Goal: Use online tool/utility: Utilize a website feature to perform a specific function

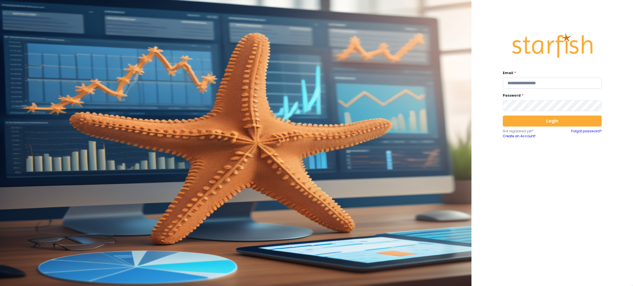
click at [553, 81] on input "email" at bounding box center [552, 83] width 99 height 11
click at [550, 83] on input "email" at bounding box center [552, 83] width 99 height 11
type input "**********"
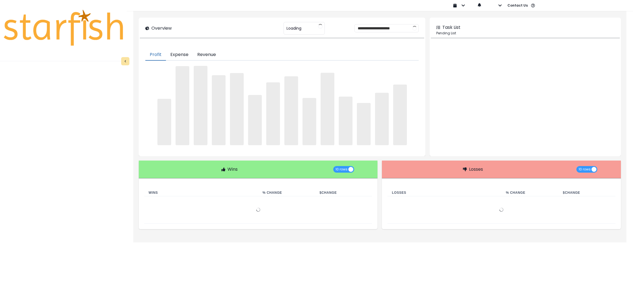
type input "********"
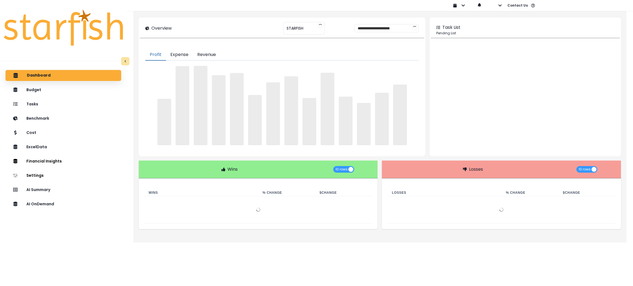
click at [70, 191] on div "AI Summary" at bounding box center [63, 189] width 107 height 11
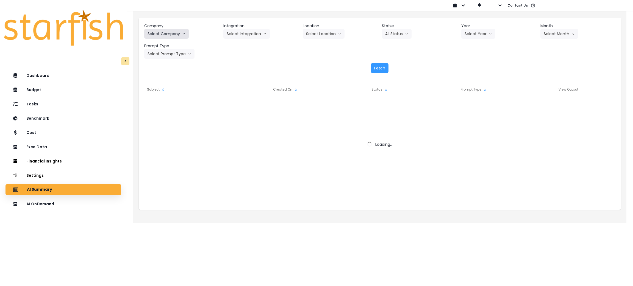
click at [174, 29] on button "Select Company" at bounding box center [166, 34] width 44 height 10
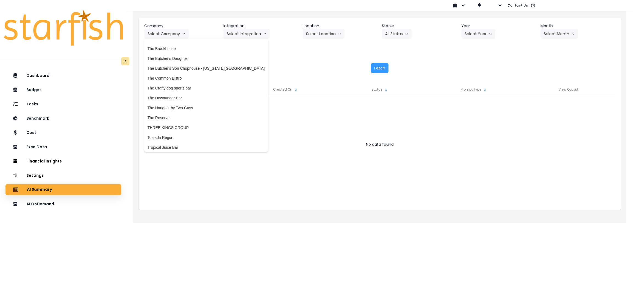
scroll to position [1236, 0]
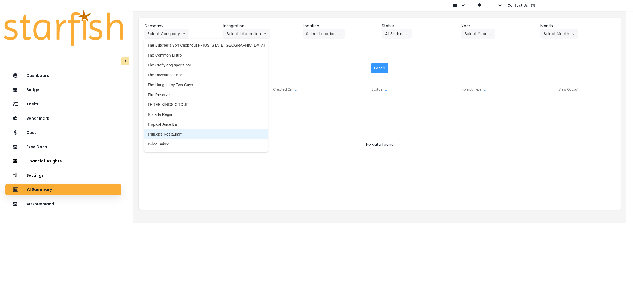
click at [183, 133] on span "Truluck's Restaurant" at bounding box center [205, 134] width 117 height 5
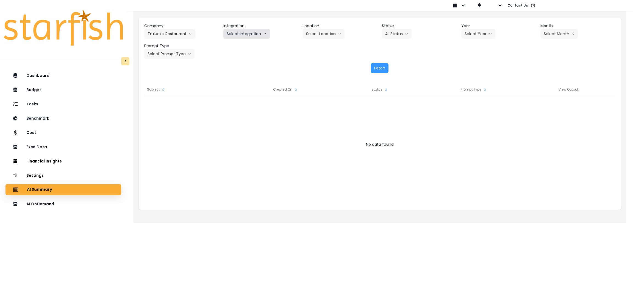
click at [242, 38] on button "Select Integration" at bounding box center [246, 34] width 46 height 10
click at [236, 47] on li "R365" at bounding box center [231, 45] width 16 height 10
click at [476, 29] on button "Select Year" at bounding box center [478, 34] width 34 height 10
click at [470, 63] on span "2025" at bounding box center [468, 64] width 9 height 5
click at [553, 31] on button "Select Period" at bounding box center [558, 34] width 37 height 10
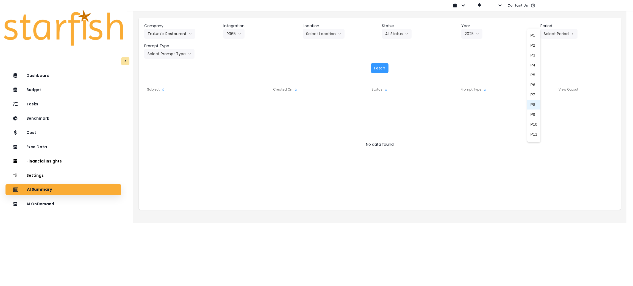
click at [531, 105] on li "P8" at bounding box center [533, 105] width 13 height 10
click at [175, 47] on header "Prompt Type" at bounding box center [181, 46] width 75 height 6
click at [175, 55] on button "Select Prompt Type" at bounding box center [169, 54] width 50 height 10
click at [167, 105] on span "Monthly Summary" at bounding box center [162, 104] width 31 height 5
click at [378, 68] on button "Fetch" at bounding box center [380, 68] width 18 height 10
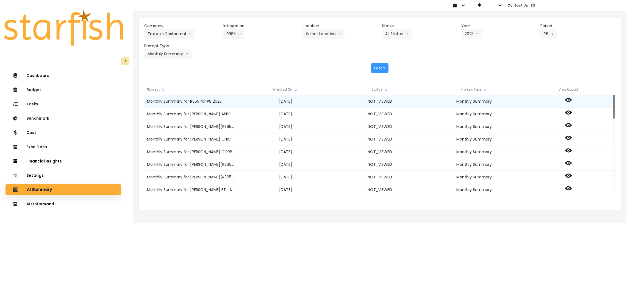
click at [570, 99] on icon at bounding box center [568, 100] width 7 height 4
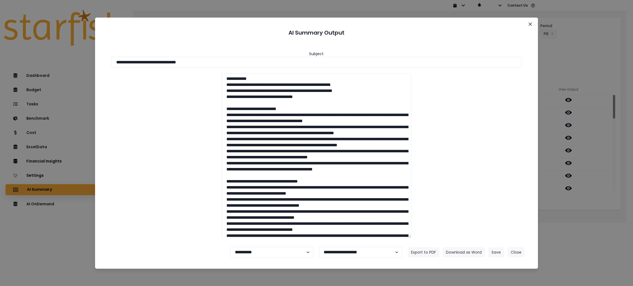
drag, startPoint x: 232, startPoint y: 60, endPoint x: 0, endPoint y: 55, distance: 231.8
click at [0, 55] on div "**********" at bounding box center [316, 143] width 633 height 286
click at [474, 252] on button "Download as Word" at bounding box center [463, 252] width 42 height 10
drag, startPoint x: 595, startPoint y: 212, endPoint x: 555, endPoint y: 96, distance: 122.5
click at [595, 212] on div "**********" at bounding box center [316, 143] width 633 height 286
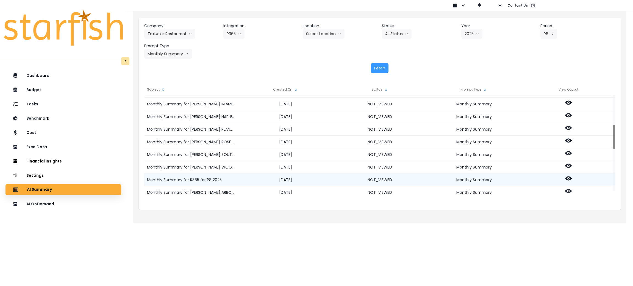
click at [568, 177] on icon at bounding box center [568, 178] width 7 height 7
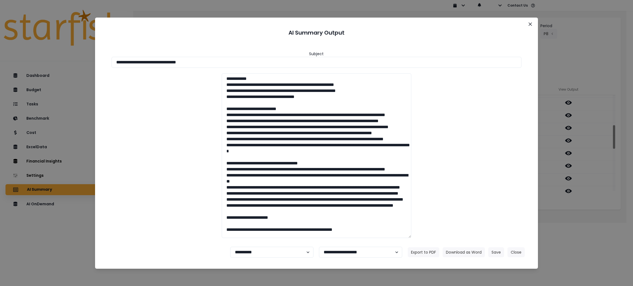
drag, startPoint x: 233, startPoint y: 62, endPoint x: 0, endPoint y: 54, distance: 232.7
click at [0, 54] on div "**********" at bounding box center [316, 143] width 633 height 286
click at [464, 252] on button "Download as Word" at bounding box center [463, 252] width 42 height 10
click at [593, 247] on div "**********" at bounding box center [316, 143] width 633 height 286
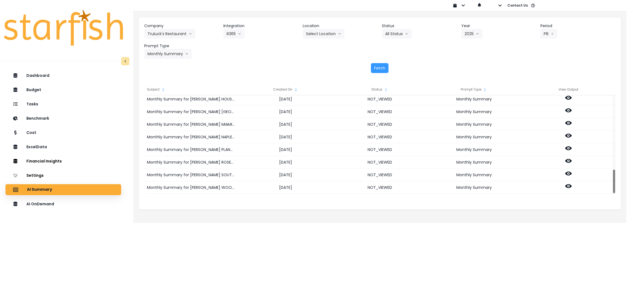
click at [337, 39] on div "Company [PERSON_NAME] Restaurant 86 Costs Asti Bagel Cafe Balance Grille Bald G…" at bounding box center [379, 41] width 471 height 36
click at [338, 32] on icon "arrow down line" at bounding box center [339, 33] width 3 height 5
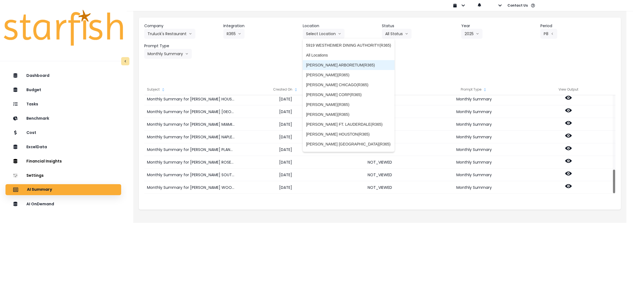
click at [334, 66] on span "[PERSON_NAME] ARBORETUM(R365)" at bounding box center [348, 64] width 85 height 5
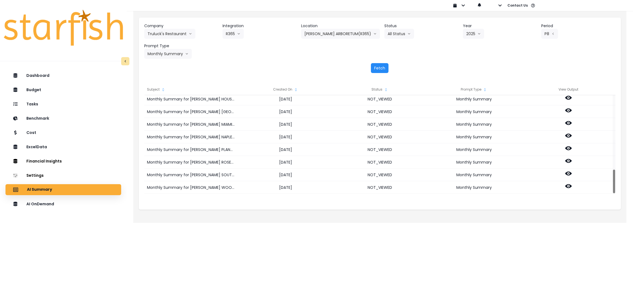
click at [372, 66] on button "Fetch" at bounding box center [380, 68] width 18 height 10
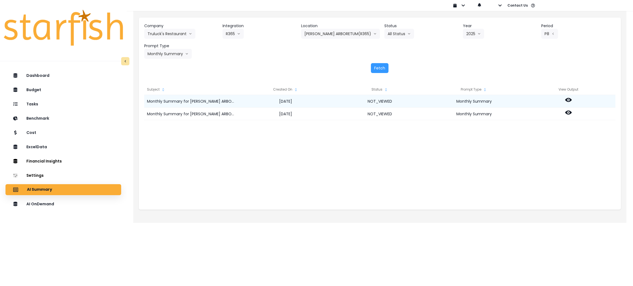
click at [567, 98] on icon at bounding box center [568, 100] width 7 height 4
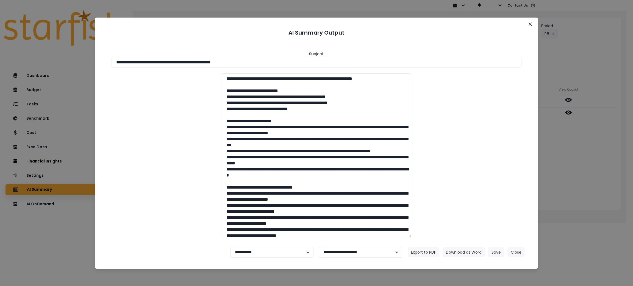
drag, startPoint x: 294, startPoint y: 62, endPoint x: 0, endPoint y: 22, distance: 296.3
click at [0, 22] on div "**********" at bounding box center [316, 143] width 633 height 286
click at [469, 249] on button "Download as Word" at bounding box center [463, 252] width 42 height 10
click at [569, 171] on div "**********" at bounding box center [316, 143] width 633 height 286
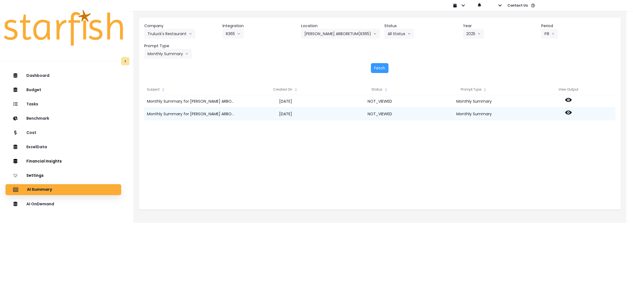
click at [565, 111] on icon at bounding box center [568, 112] width 7 height 7
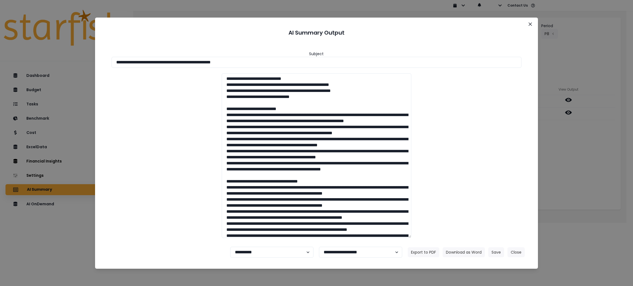
drag, startPoint x: 266, startPoint y: 63, endPoint x: 0, endPoint y: 50, distance: 266.7
click at [0, 50] on div "**********" at bounding box center [316, 143] width 633 height 286
click at [458, 249] on button "Download as Word" at bounding box center [463, 252] width 42 height 10
click at [511, 255] on button "Close" at bounding box center [515, 252] width 17 height 10
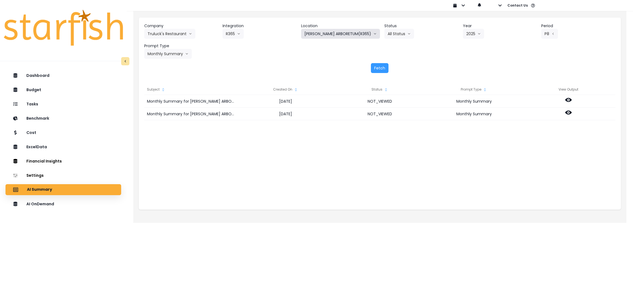
click at [338, 36] on button "[PERSON_NAME] ARBORETUM(R365)" at bounding box center [340, 34] width 79 height 10
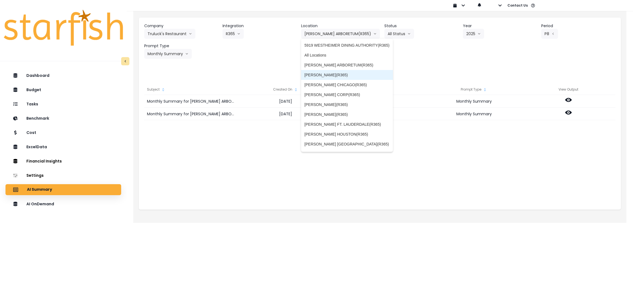
click at [335, 77] on span "[PERSON_NAME](R365)" at bounding box center [346, 74] width 85 height 5
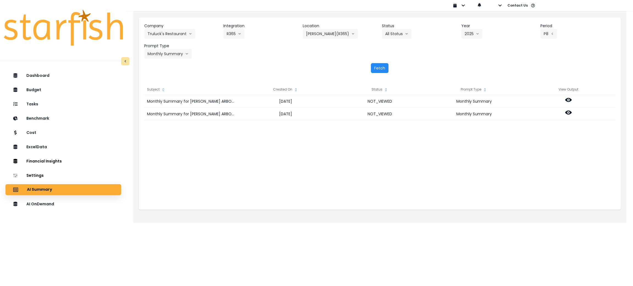
click at [379, 68] on button "Fetch" at bounding box center [380, 68] width 18 height 10
click at [308, 178] on div "Monthly Summary for TRULUCK'S AUSTIN(R365) for P8 2025 2025-09-18 NOT_VIEWED Mo…" at bounding box center [379, 150] width 471 height 110
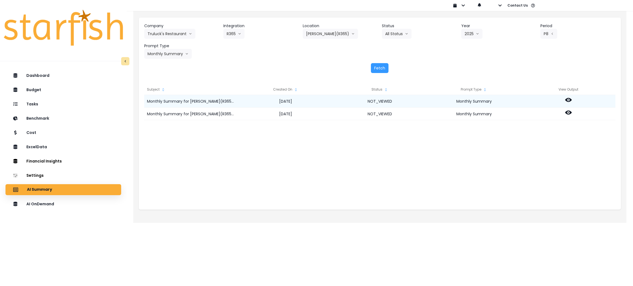
click at [568, 100] on circle at bounding box center [568, 99] width 1 height 1
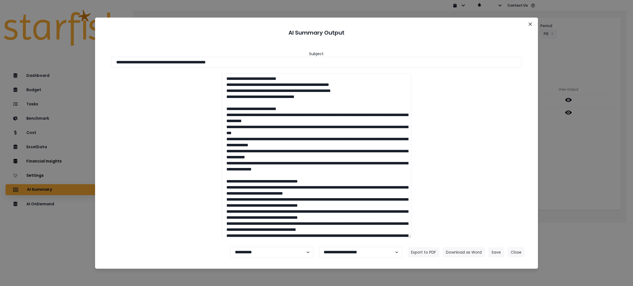
drag, startPoint x: 269, startPoint y: 65, endPoint x: 34, endPoint y: 65, distance: 235.1
click at [34, 65] on div "**********" at bounding box center [316, 143] width 633 height 286
click at [455, 255] on button "Download as Word" at bounding box center [463, 252] width 42 height 10
drag, startPoint x: 600, startPoint y: 184, endPoint x: 582, endPoint y: 130, distance: 57.0
click at [600, 184] on div "**********" at bounding box center [316, 143] width 633 height 286
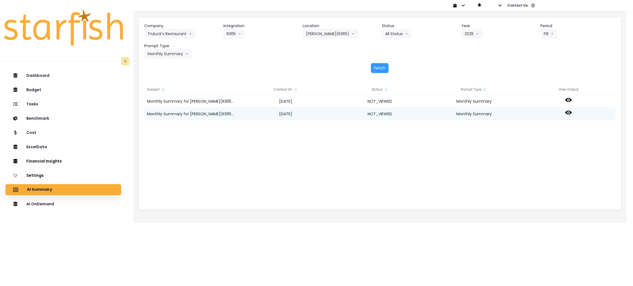
click at [567, 113] on icon at bounding box center [568, 113] width 7 height 4
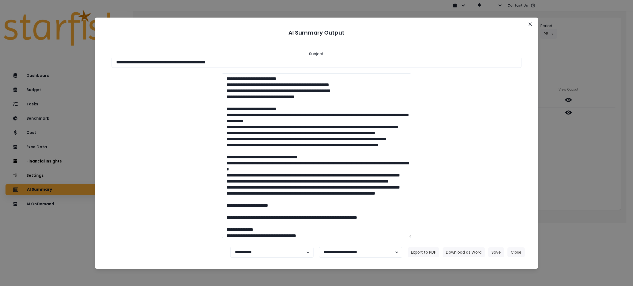
drag, startPoint x: 246, startPoint y: 63, endPoint x: 20, endPoint y: 50, distance: 226.1
click at [8, 47] on div "**********" at bounding box center [316, 143] width 633 height 286
click at [464, 255] on button "Download as Word" at bounding box center [463, 252] width 42 height 10
click at [574, 221] on div "**********" at bounding box center [316, 143] width 633 height 286
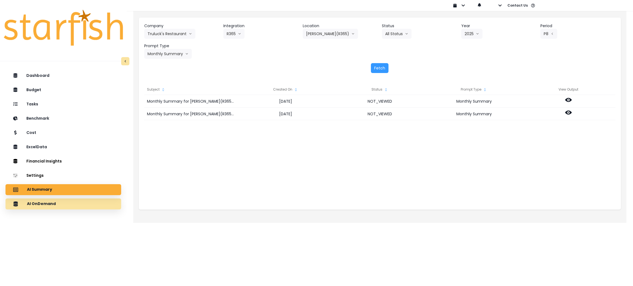
click at [62, 204] on div "AI OnDemand" at bounding box center [63, 204] width 107 height 12
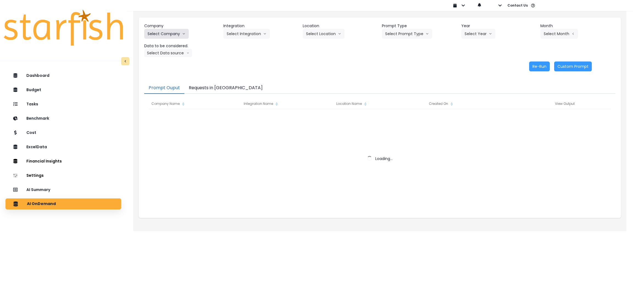
click at [185, 34] on button "Select Company" at bounding box center [166, 34] width 44 height 10
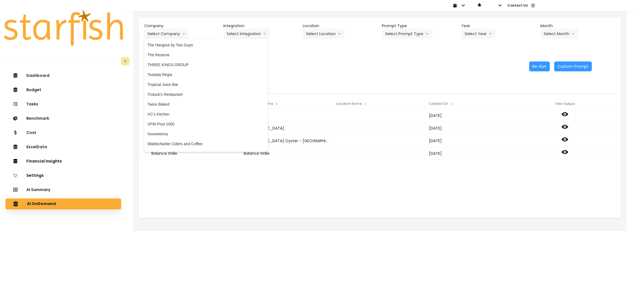
scroll to position [1277, 0]
click at [162, 92] on span "Truluck's Restaurant" at bounding box center [205, 92] width 117 height 5
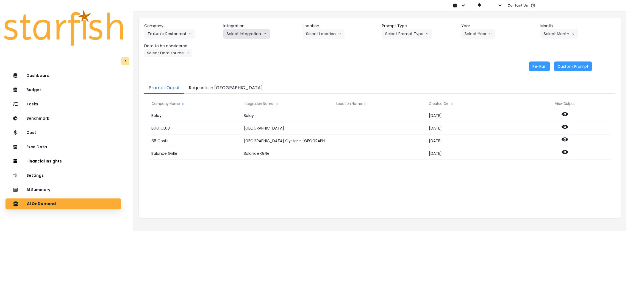
click at [250, 33] on button "Select Integration" at bounding box center [246, 34] width 46 height 10
click at [231, 48] on span "R365" at bounding box center [231, 45] width 9 height 5
click at [317, 37] on button "Select Location" at bounding box center [324, 34] width 42 height 10
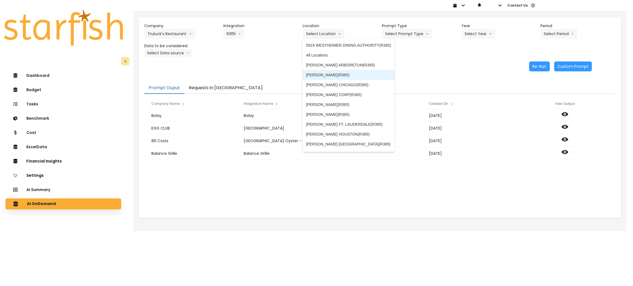
click at [320, 72] on span "[PERSON_NAME](R365)" at bounding box center [348, 74] width 85 height 5
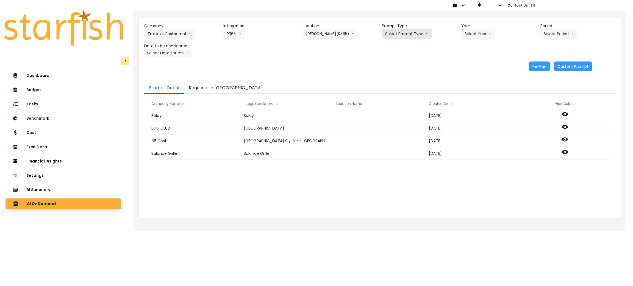
click at [403, 32] on button "Select Prompt Type" at bounding box center [407, 34] width 50 height 10
click at [395, 70] on li "Monthly Summary" at bounding box center [401, 75] width 38 height 10
click at [487, 29] on button "Select Year" at bounding box center [478, 34] width 34 height 10
click at [470, 64] on span "2025" at bounding box center [468, 64] width 9 height 5
click at [548, 38] on button "Select Period" at bounding box center [558, 34] width 37 height 10
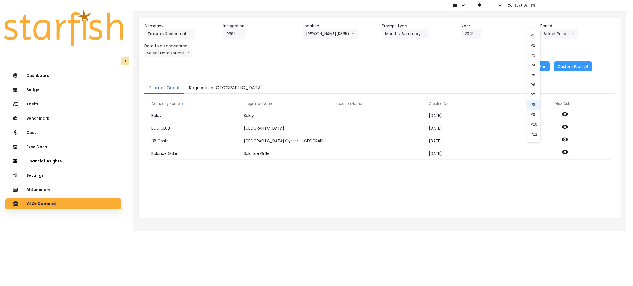
click at [530, 105] on span "P8" at bounding box center [533, 104] width 7 height 5
click at [159, 52] on button "Select Data source" at bounding box center [168, 53] width 48 height 8
click at [166, 76] on span "Location Analysis" at bounding box center [165, 73] width 37 height 5
click at [530, 68] on button "Re-Run" at bounding box center [539, 67] width 21 height 10
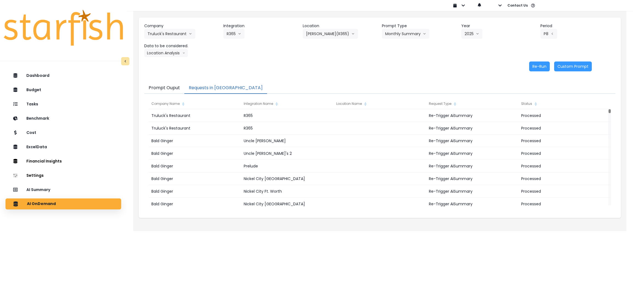
click at [216, 92] on button "Requests in Queue" at bounding box center [225, 88] width 83 height 12
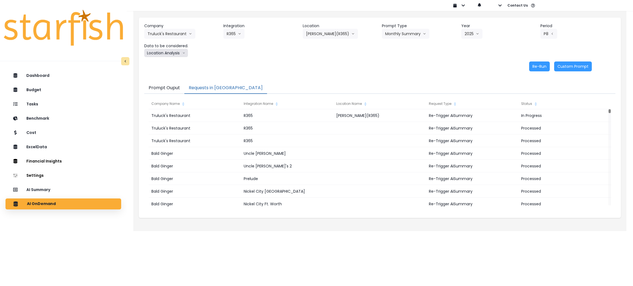
click at [172, 52] on button "Location Analysis" at bounding box center [166, 53] width 44 height 8
click at [172, 63] on span "Comparison overtime" at bounding box center [165, 63] width 37 height 5
click at [538, 65] on button "Re-Run" at bounding box center [539, 67] width 21 height 10
click at [300, 70] on div "Re-Run Custom Prompt" at bounding box center [367, 67] width 447 height 10
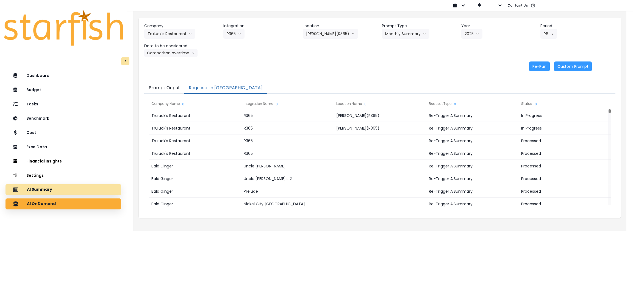
click at [65, 189] on div "AI Summary" at bounding box center [63, 190] width 107 height 12
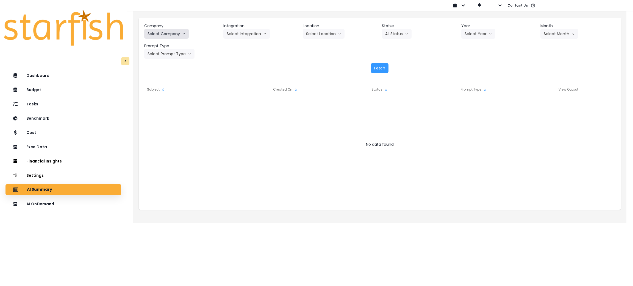
click at [176, 31] on button "Select Company" at bounding box center [166, 34] width 44 height 10
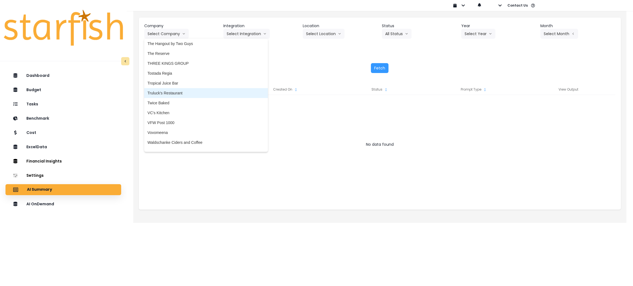
click at [169, 91] on span "Truluck's Restaurant" at bounding box center [205, 92] width 117 height 5
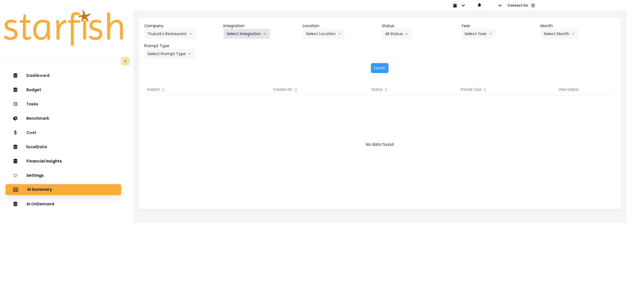
click at [249, 30] on button "Select Integration" at bounding box center [246, 34] width 46 height 10
click at [234, 41] on li "R365" at bounding box center [231, 45] width 16 height 10
click at [338, 33] on icon "arrow down line" at bounding box center [339, 33] width 3 height 5
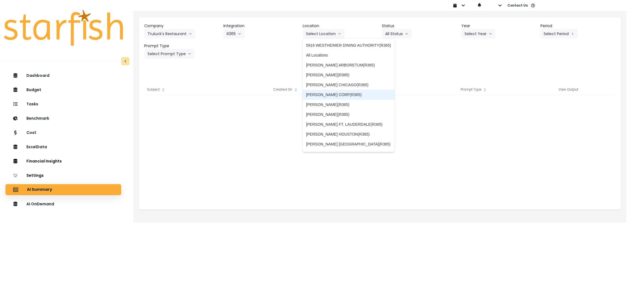
click at [347, 93] on span "[PERSON_NAME] CORP(R365)" at bounding box center [348, 94] width 85 height 5
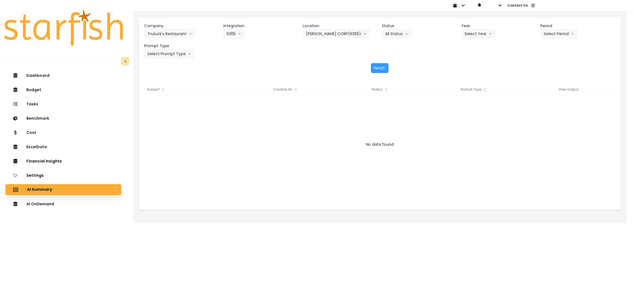
drag, startPoint x: 286, startPoint y: 54, endPoint x: 304, endPoint y: 54, distance: 17.9
click at [286, 54] on div "Company [PERSON_NAME] Restaurant 86 Costs Asti Bagel Cafe Balance Grille Bald G…" at bounding box center [379, 41] width 471 height 36
click at [476, 36] on button "Select Year" at bounding box center [478, 34] width 34 height 10
click at [468, 61] on li "2025" at bounding box center [468, 65] width 15 height 10
click at [547, 34] on button "Select Period" at bounding box center [558, 34] width 37 height 10
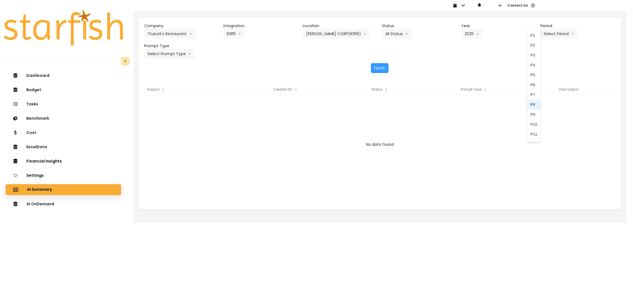
click at [530, 105] on span "P8" at bounding box center [533, 104] width 7 height 5
click at [174, 55] on button "Select Prompt Type" at bounding box center [169, 54] width 50 height 10
click at [171, 103] on span "Monthly Summary" at bounding box center [162, 104] width 31 height 5
click at [379, 68] on button "Fetch" at bounding box center [380, 68] width 18 height 10
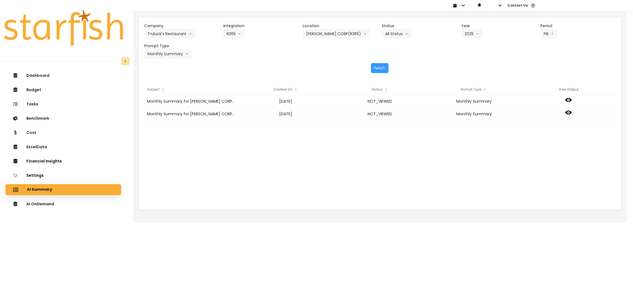
click at [283, 180] on div "Monthly Summary for TRULUCK'S CORP(R365) for P8 2025 2025-09-18 NOT_VIEWED Mont…" at bounding box center [379, 150] width 471 height 110
click at [563, 168] on div "Monthly Summary for TRULUCK'S CORP(R365) for P8 2025 2025-09-18 NOT_VIEWED Mont…" at bounding box center [379, 150] width 471 height 110
click at [317, 32] on button "[PERSON_NAME] CORP(R365)" at bounding box center [336, 34] width 67 height 10
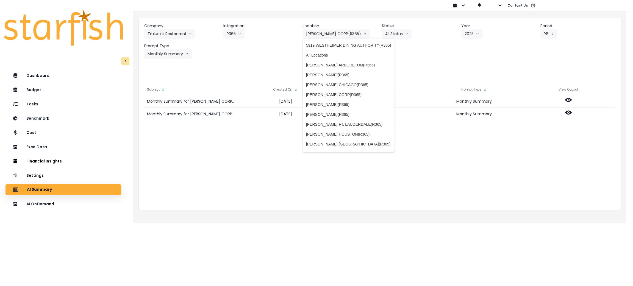
click at [471, 70] on div "Fetch" at bounding box center [379, 68] width 471 height 10
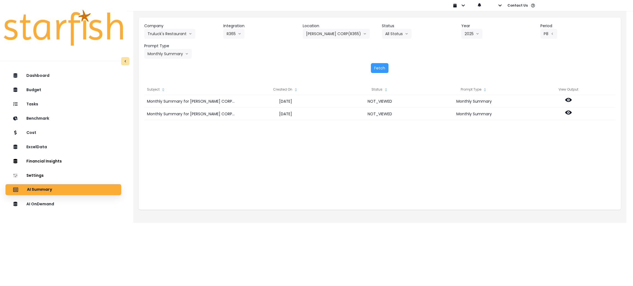
click at [287, 54] on div "Company [PERSON_NAME] Restaurant 86 Costs Asti Bagel Cafe Balance Grille Bald G…" at bounding box center [379, 41] width 471 height 36
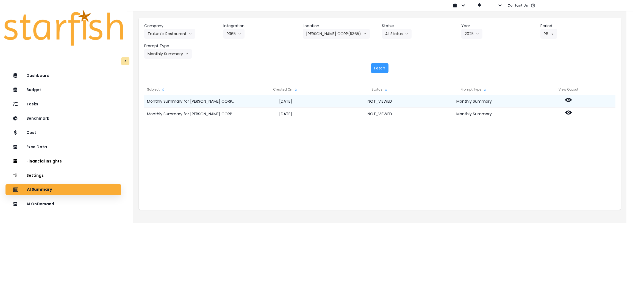
click at [569, 102] on icon at bounding box center [568, 100] width 7 height 4
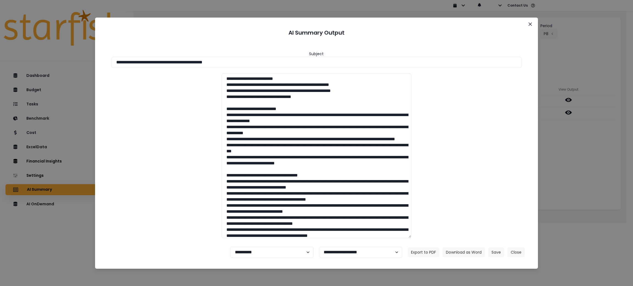
drag, startPoint x: 269, startPoint y: 58, endPoint x: 0, endPoint y: 58, distance: 269.1
click at [0, 58] on div "**********" at bounding box center [316, 143] width 633 height 286
click at [451, 253] on button "Download as Word" at bounding box center [463, 252] width 42 height 10
click at [525, 30] on header "AI Summary Output" at bounding box center [317, 32] width 430 height 17
click at [527, 26] on button "Close" at bounding box center [530, 24] width 9 height 9
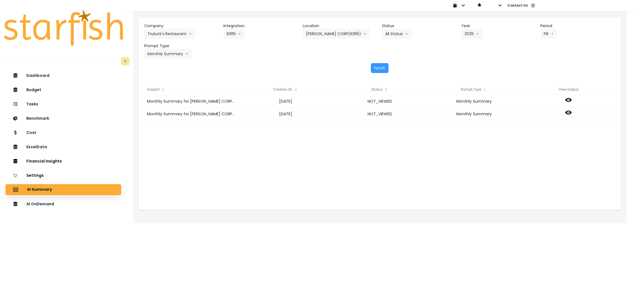
click at [580, 166] on div "Monthly Summary for TRULUCK'S CORP(R365) for P8 2025 2025-09-18 NOT_VIEWED Mont…" at bounding box center [379, 150] width 471 height 110
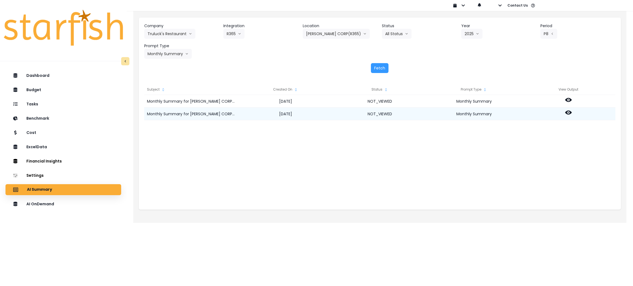
click at [570, 112] on icon at bounding box center [568, 113] width 7 height 4
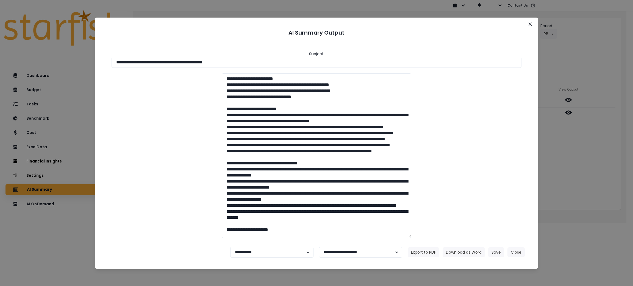
drag, startPoint x: 270, startPoint y: 65, endPoint x: 0, endPoint y: 65, distance: 270.5
click at [0, 65] on div "**********" at bounding box center [316, 143] width 633 height 286
click at [472, 253] on button "Download as Word" at bounding box center [463, 252] width 42 height 10
click at [520, 252] on button "Close" at bounding box center [515, 252] width 17 height 10
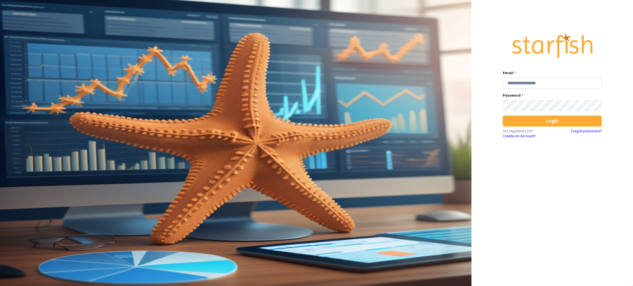
click at [532, 82] on input "email" at bounding box center [552, 83] width 99 height 11
type input "**********"
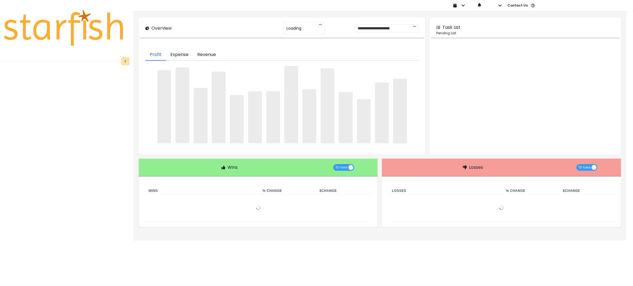
type input "********"
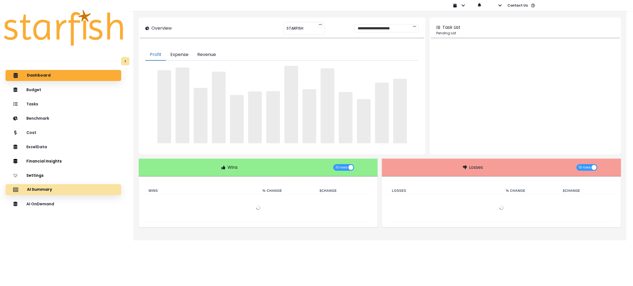
click at [42, 189] on p "AI Summary" at bounding box center [39, 189] width 25 height 5
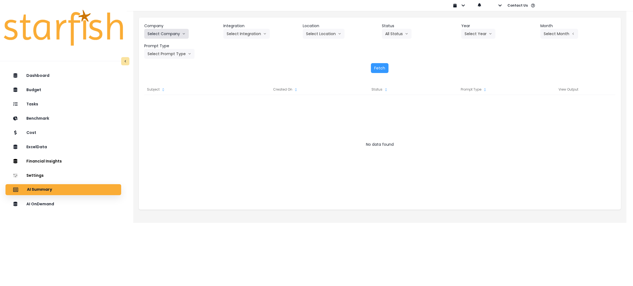
click at [182, 35] on icon "arrow down line" at bounding box center [183, 33] width 3 height 5
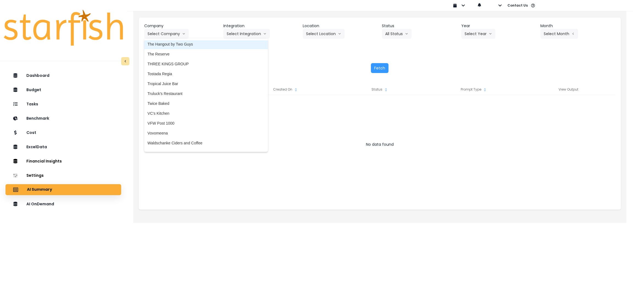
scroll to position [1277, 0]
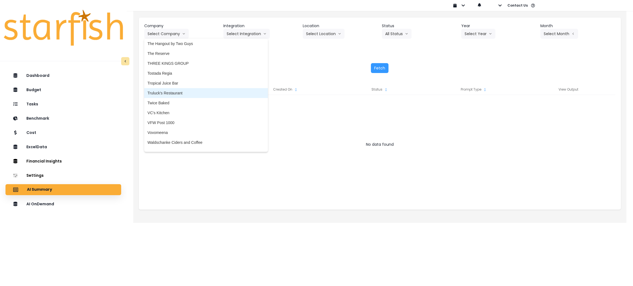
click at [169, 92] on span "Truluck's Restaurant" at bounding box center [205, 92] width 117 height 5
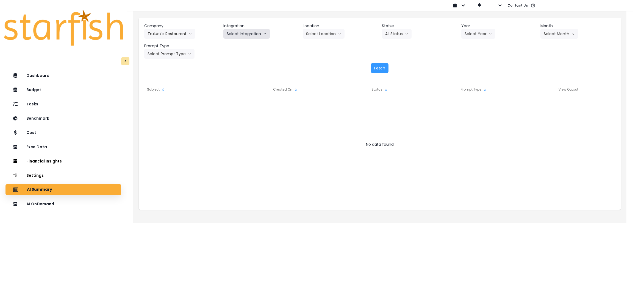
click at [253, 32] on button "Select Integration" at bounding box center [246, 34] width 46 height 10
click at [231, 44] on span "R365" at bounding box center [231, 45] width 9 height 5
click at [339, 31] on icon "arrow down line" at bounding box center [339, 33] width 3 height 5
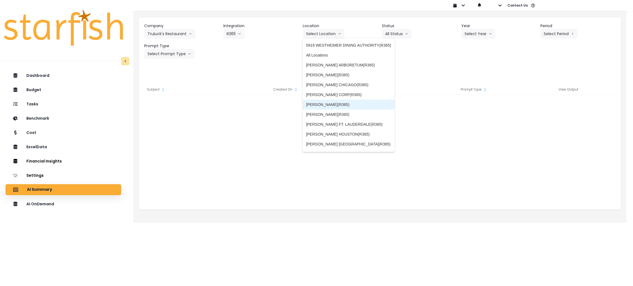
click at [349, 103] on span "[PERSON_NAME](R365)" at bounding box center [348, 104] width 85 height 5
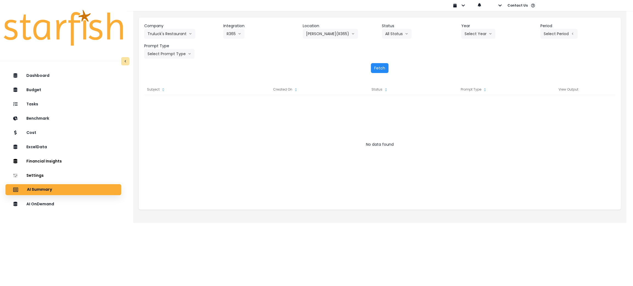
click at [384, 71] on button "Fetch" at bounding box center [380, 68] width 18 height 10
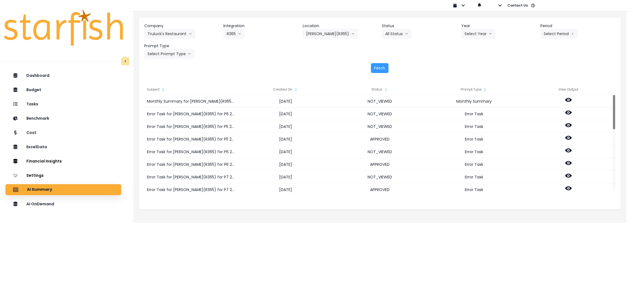
drag, startPoint x: 322, startPoint y: 54, endPoint x: 429, endPoint y: 35, distance: 108.7
click at [321, 54] on div "Company [PERSON_NAME] Restaurant 86 Costs Asti Bagel Cafe Balance Grille Bald G…" at bounding box center [379, 41] width 471 height 36
click at [486, 33] on button "Select Year" at bounding box center [478, 34] width 34 height 10
click at [471, 64] on span "2025" at bounding box center [468, 64] width 9 height 5
click at [546, 30] on button "Select Period" at bounding box center [558, 34] width 37 height 10
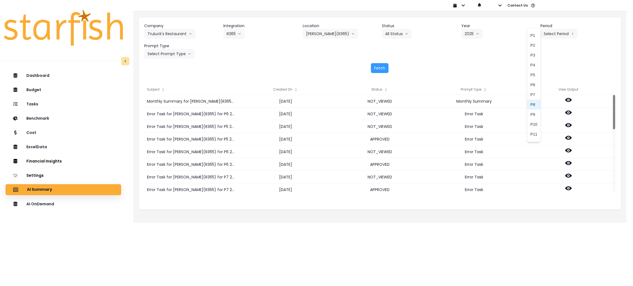
click at [530, 105] on span "P8" at bounding box center [533, 104] width 7 height 5
click at [171, 49] on button "Select Prompt Type" at bounding box center [169, 54] width 50 height 10
click at [168, 107] on span "Monthly Summary" at bounding box center [162, 104] width 31 height 5
click at [378, 68] on button "Fetch" at bounding box center [380, 68] width 18 height 10
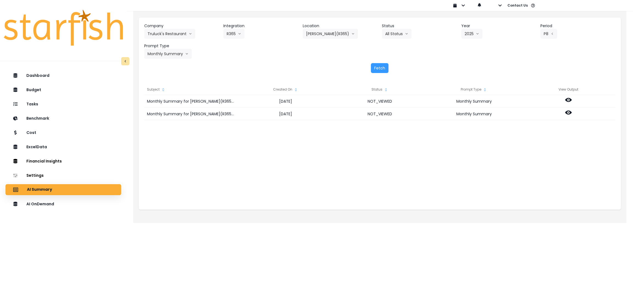
click at [304, 69] on div "Fetch" at bounding box center [379, 68] width 471 height 10
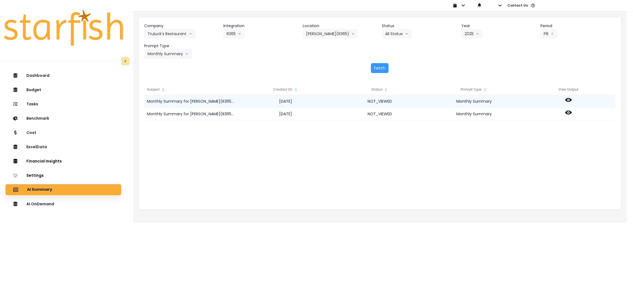
click at [569, 101] on icon at bounding box center [568, 100] width 7 height 4
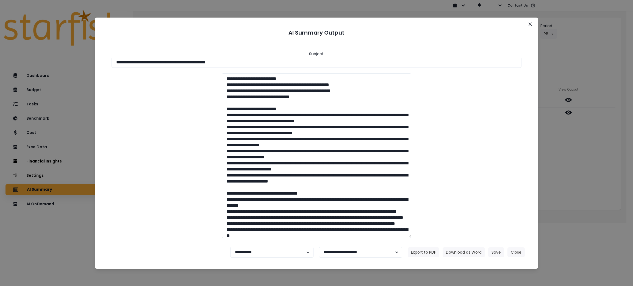
drag, startPoint x: 299, startPoint y: 60, endPoint x: 0, endPoint y: 60, distance: 299.3
click at [0, 60] on div "**********" at bounding box center [316, 143] width 633 height 286
click at [460, 253] on button "Download as Word" at bounding box center [463, 252] width 42 height 10
drag, startPoint x: 581, startPoint y: 207, endPoint x: 543, endPoint y: 207, distance: 37.1
click at [581, 207] on div "**********" at bounding box center [316, 143] width 633 height 286
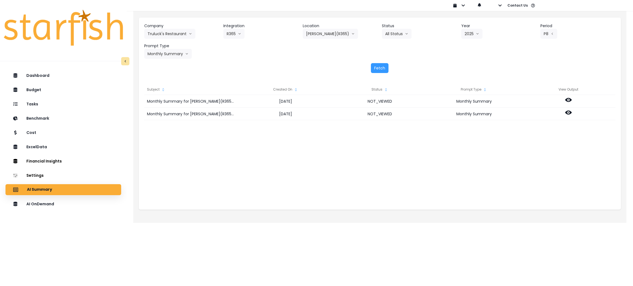
drag, startPoint x: 541, startPoint y: 239, endPoint x: 551, endPoint y: 131, distance: 108.1
click at [541, 215] on html "Dashboard Budget Tasks Benchmark Cost ExcelData Financial Insights Location Ana…" at bounding box center [316, 107] width 633 height 215
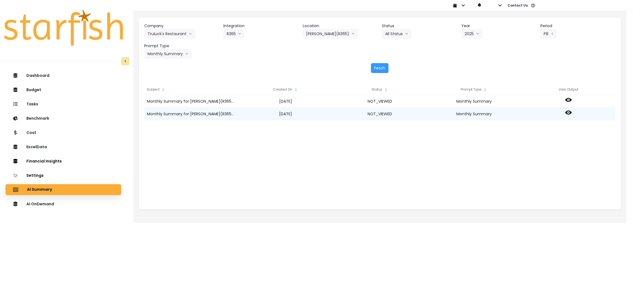
click at [571, 110] on icon at bounding box center [568, 112] width 7 height 7
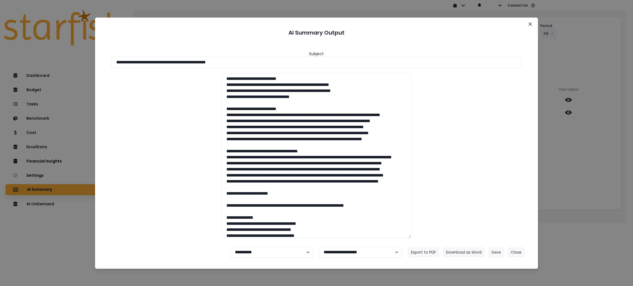
drag, startPoint x: 278, startPoint y: 66, endPoint x: 0, endPoint y: 40, distance: 279.4
click at [0, 40] on div "**********" at bounding box center [316, 143] width 633 height 286
click at [461, 252] on button "Download as Word" at bounding box center [463, 252] width 42 height 10
drag, startPoint x: 593, startPoint y: 189, endPoint x: 595, endPoint y: 184, distance: 5.2
click at [593, 189] on div "**********" at bounding box center [316, 143] width 633 height 286
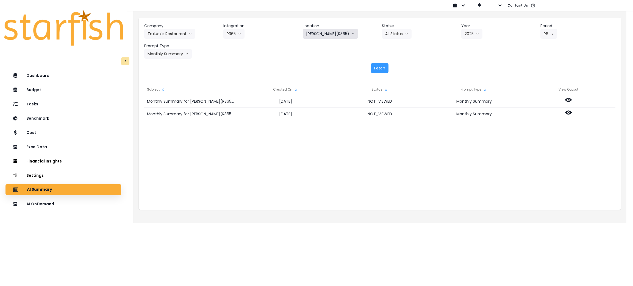
click at [327, 31] on button "[PERSON_NAME](R365)" at bounding box center [330, 34] width 55 height 10
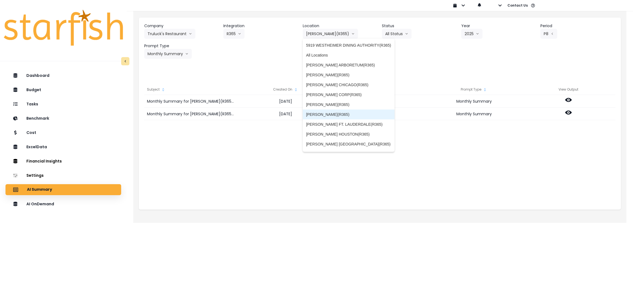
click at [341, 112] on span "[PERSON_NAME](R365)" at bounding box center [348, 114] width 85 height 5
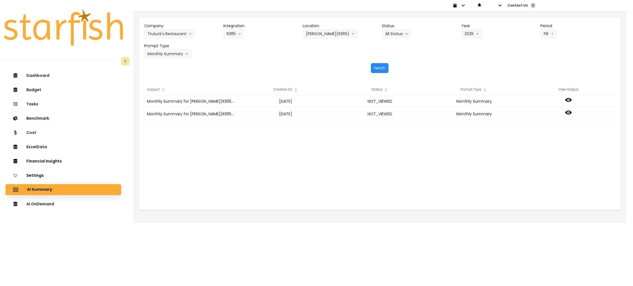
click at [378, 66] on button "Fetch" at bounding box center [380, 68] width 18 height 10
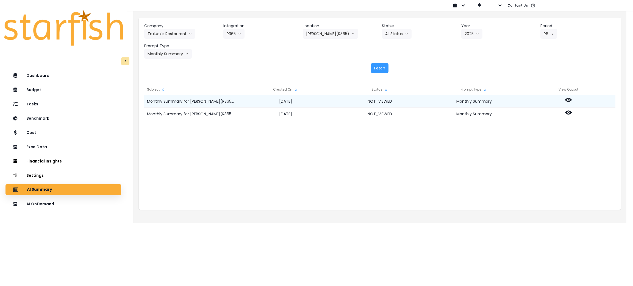
click at [568, 98] on icon at bounding box center [568, 100] width 7 height 4
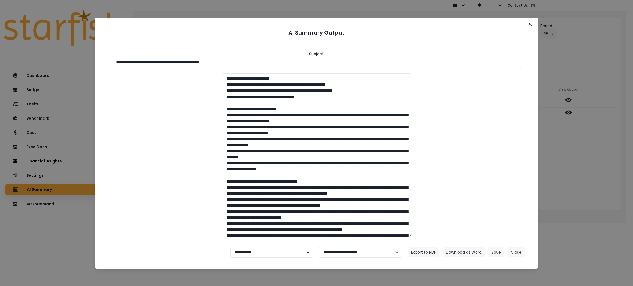
drag, startPoint x: 256, startPoint y: 65, endPoint x: 0, endPoint y: 42, distance: 257.5
click at [0, 42] on div "**********" at bounding box center [316, 143] width 633 height 286
click at [514, 175] on div at bounding box center [316, 155] width 421 height 165
drag, startPoint x: 321, startPoint y: 66, endPoint x: 0, endPoint y: 60, distance: 321.1
click at [0, 60] on div "**********" at bounding box center [316, 143] width 633 height 286
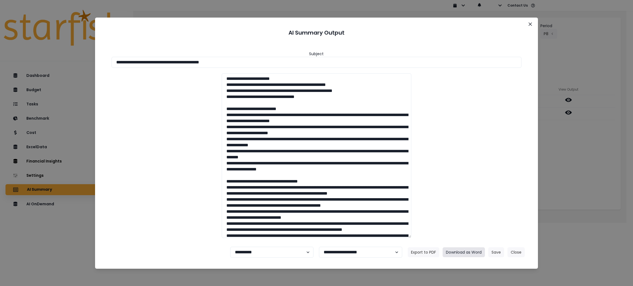
click at [476, 254] on button "Download as Word" at bounding box center [463, 252] width 42 height 10
click at [586, 189] on div "**********" at bounding box center [316, 143] width 633 height 286
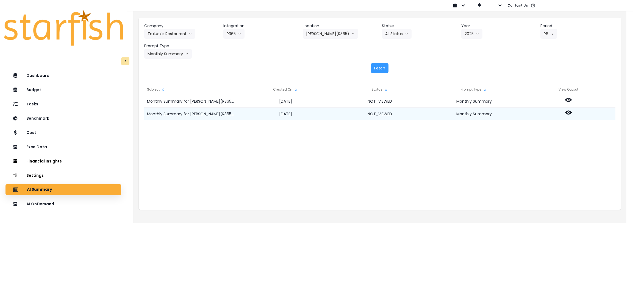
click at [568, 110] on icon at bounding box center [568, 112] width 7 height 7
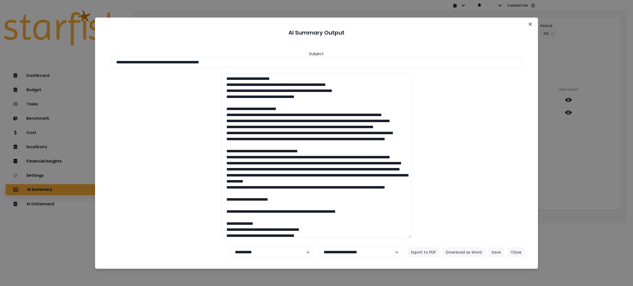
drag, startPoint x: 253, startPoint y: 64, endPoint x: 56, endPoint y: 53, distance: 196.9
click at [57, 53] on div "**********" at bounding box center [316, 143] width 633 height 286
click at [476, 252] on button "Download as Word" at bounding box center [463, 252] width 42 height 10
click at [520, 250] on button "Close" at bounding box center [515, 252] width 17 height 10
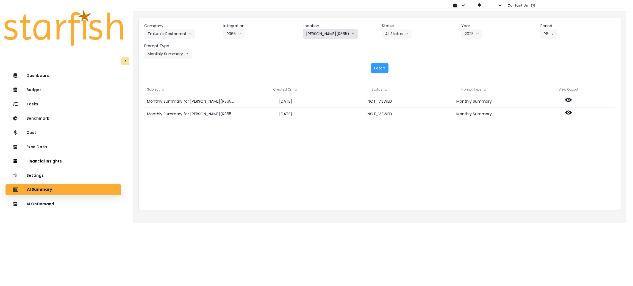
click at [341, 34] on button "[PERSON_NAME](R365)" at bounding box center [330, 34] width 55 height 10
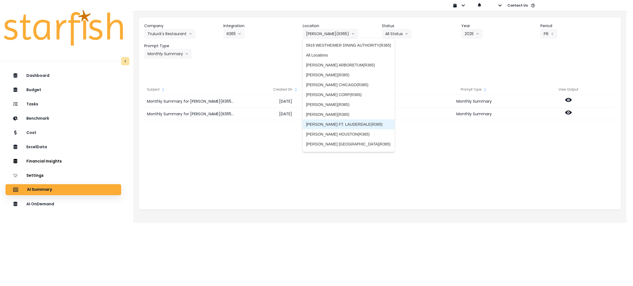
click at [349, 122] on span "[PERSON_NAME] FT. LAUDERDALE(R365)" at bounding box center [348, 124] width 85 height 5
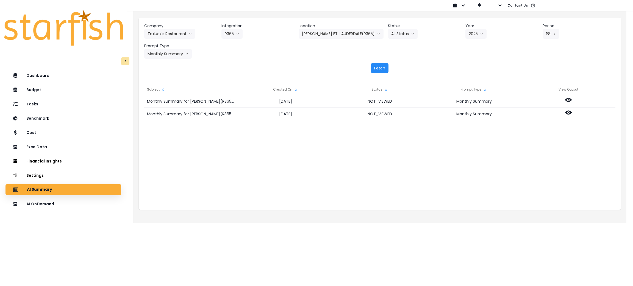
click at [380, 72] on button "Fetch" at bounding box center [380, 68] width 18 height 10
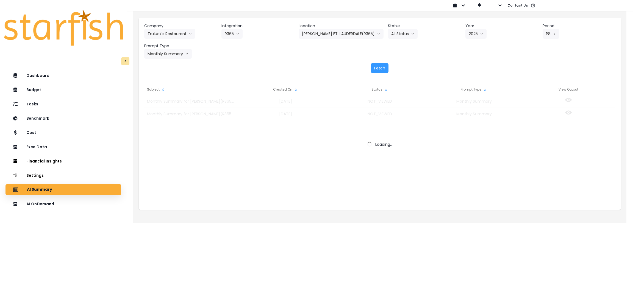
click at [488, 60] on div "Company [PERSON_NAME] Restaurant 86 Costs Asti Bagel Cafe Balance Grille Bald G…" at bounding box center [380, 48] width 482 height 61
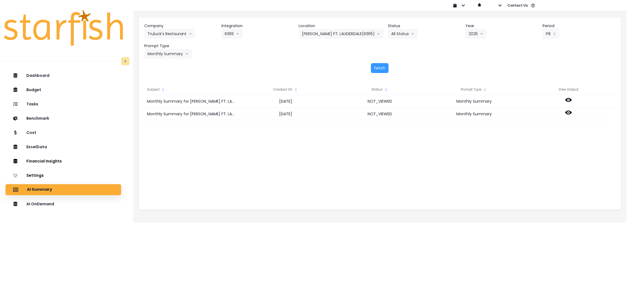
click at [575, 162] on div "Monthly Summary for [PERSON_NAME] FT. LAUDERDALE(R365) for P8 2025 [DATE] NOT_V…" at bounding box center [379, 150] width 471 height 110
click at [532, 156] on div "Monthly Summary for [PERSON_NAME] FT. LAUDERDALE(R365) for P8 2025 [DATE] NOT_V…" at bounding box center [379, 150] width 471 height 110
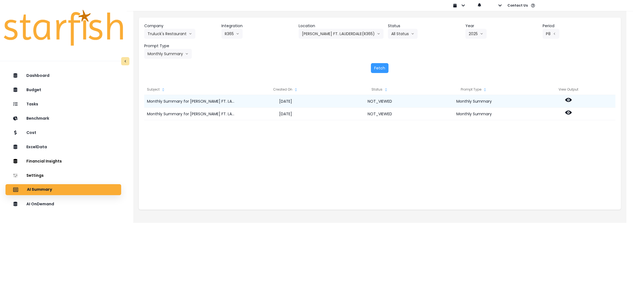
click at [570, 98] on icon at bounding box center [568, 100] width 7 height 7
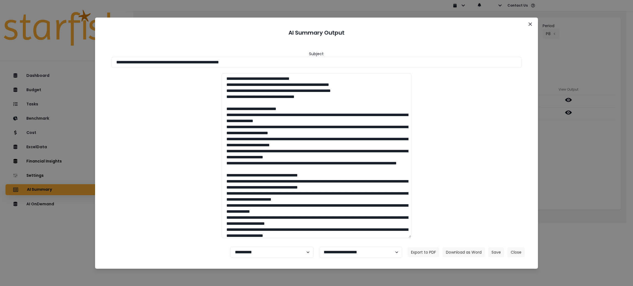
drag, startPoint x: 303, startPoint y: 62, endPoint x: 0, endPoint y: 62, distance: 302.6
click at [0, 62] on div "**********" at bounding box center [316, 143] width 633 height 286
click at [469, 250] on button "Download as Word" at bounding box center [463, 252] width 42 height 10
click at [531, 135] on section "**********" at bounding box center [316, 143] width 443 height 251
click at [530, 23] on icon "Close" at bounding box center [529, 24] width 3 height 3
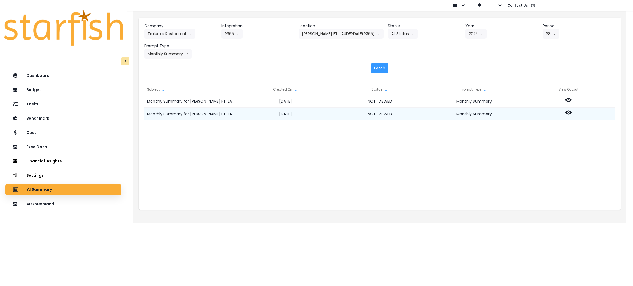
click at [568, 111] on icon at bounding box center [568, 113] width 7 height 4
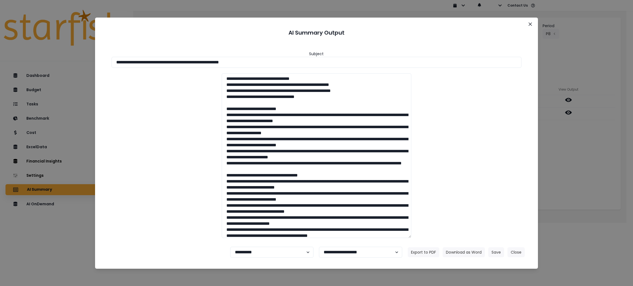
drag, startPoint x: 329, startPoint y: 65, endPoint x: 2, endPoint y: 64, distance: 326.8
click at [2, 64] on div "**********" at bounding box center [316, 143] width 633 height 286
click at [467, 255] on button "Download as Word" at bounding box center [463, 252] width 42 height 10
click at [523, 111] on div at bounding box center [316, 155] width 421 height 165
